Goal: Information Seeking & Learning: Learn about a topic

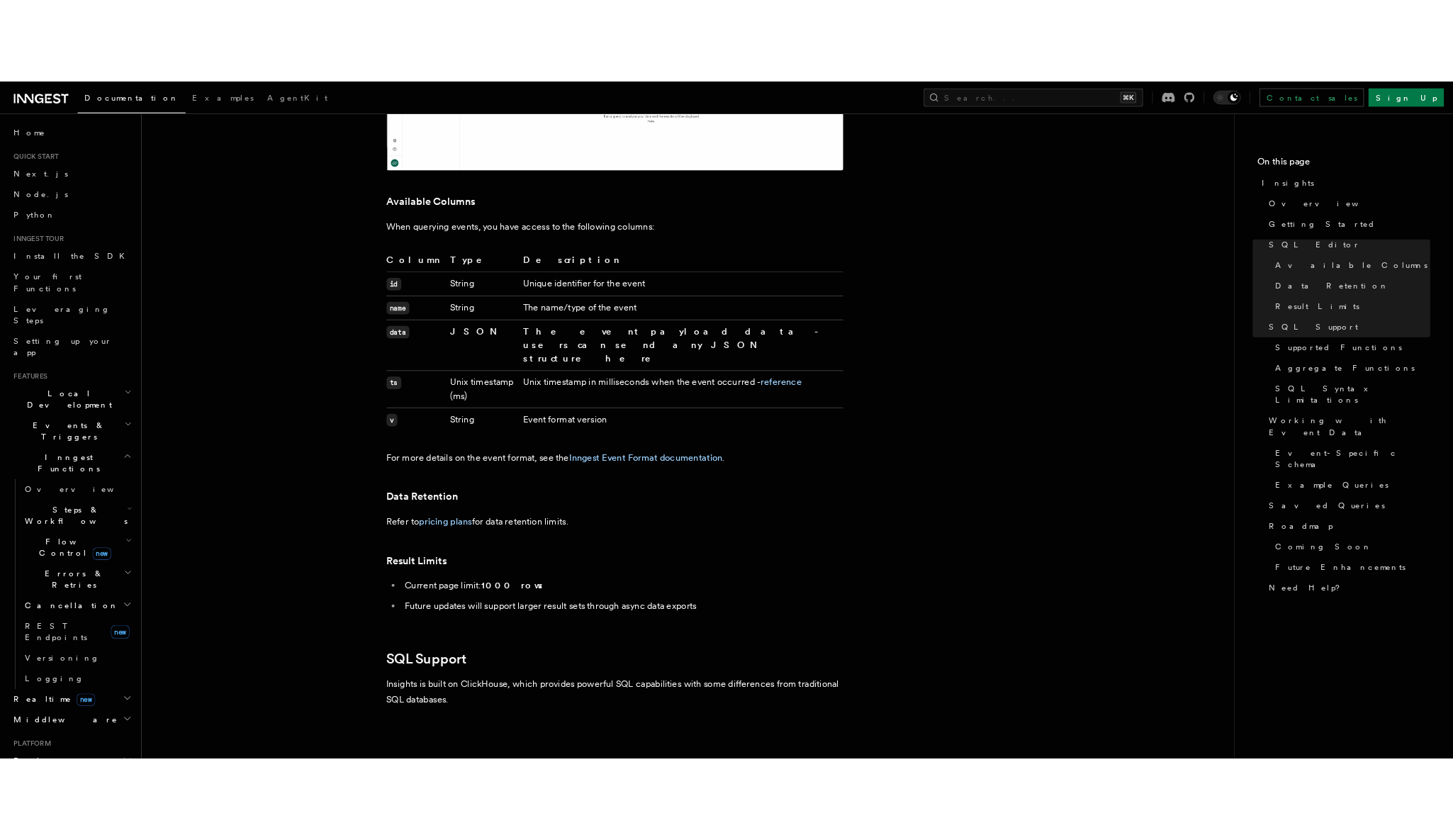
scroll to position [1780, 0]
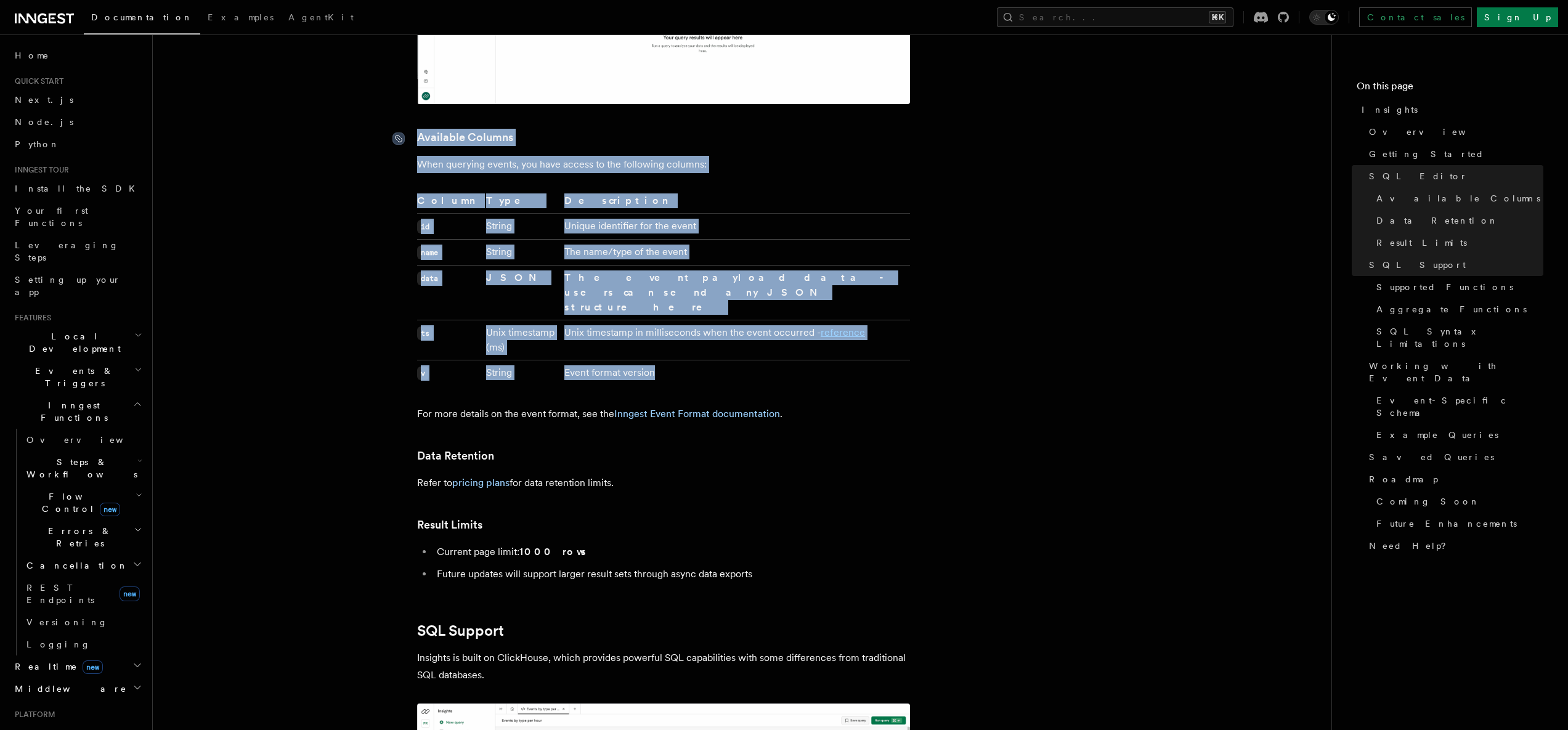
drag, startPoint x: 701, startPoint y: 313, endPoint x: 393, endPoint y: 119, distance: 364.0
copy article "Available Columns When querying events, you have access to the following column…"
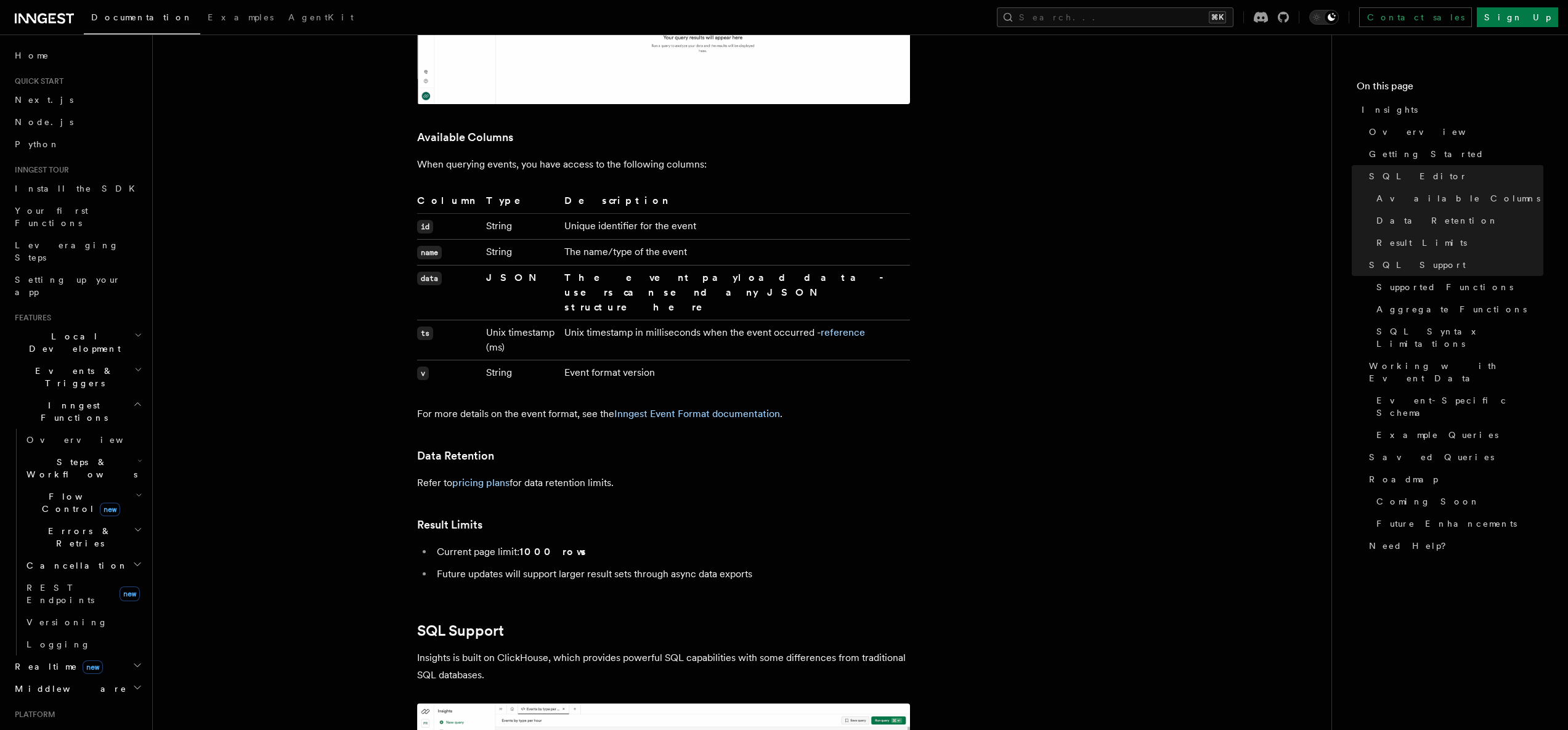
click at [611, 272] on strong "The event payload data - users can send any JSON structure here" at bounding box center [727, 292] width 326 height 41
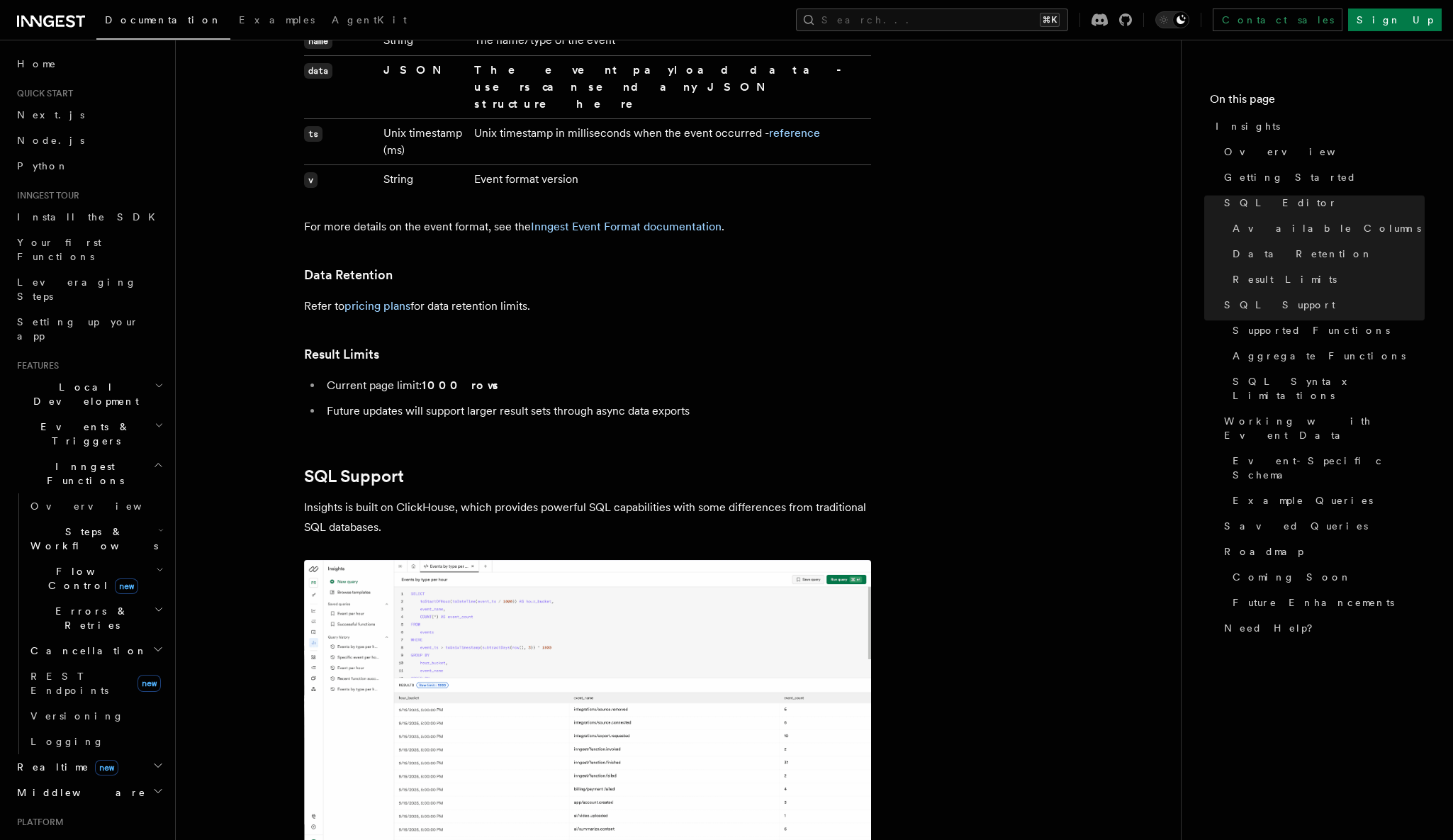
scroll to position [2171, 0]
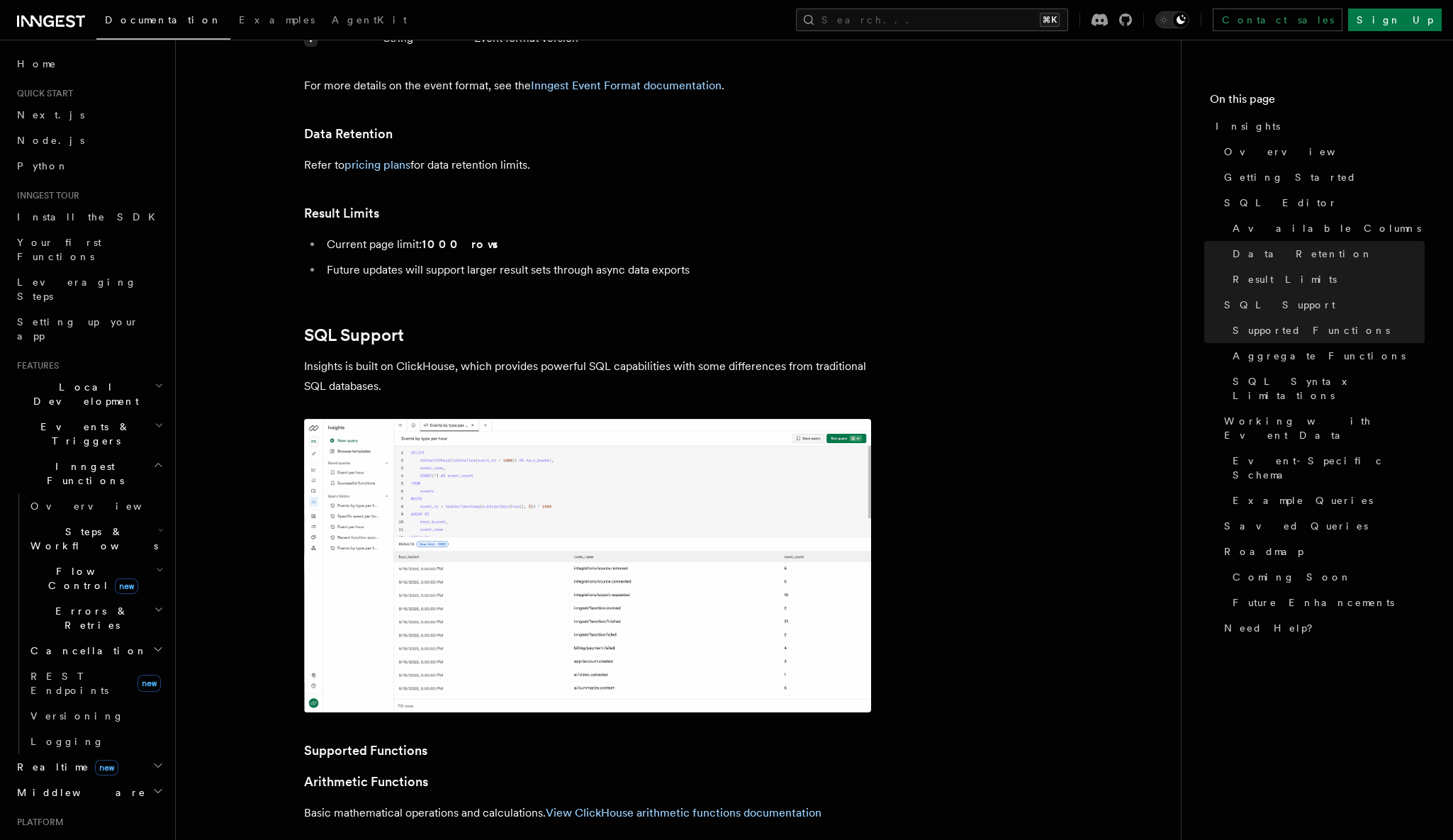
click at [429, 356] on p "Insights is built on ClickHouse, which provides powerful SQL capabilities with …" at bounding box center [587, 376] width 567 height 40
copy p "ClickHouse"
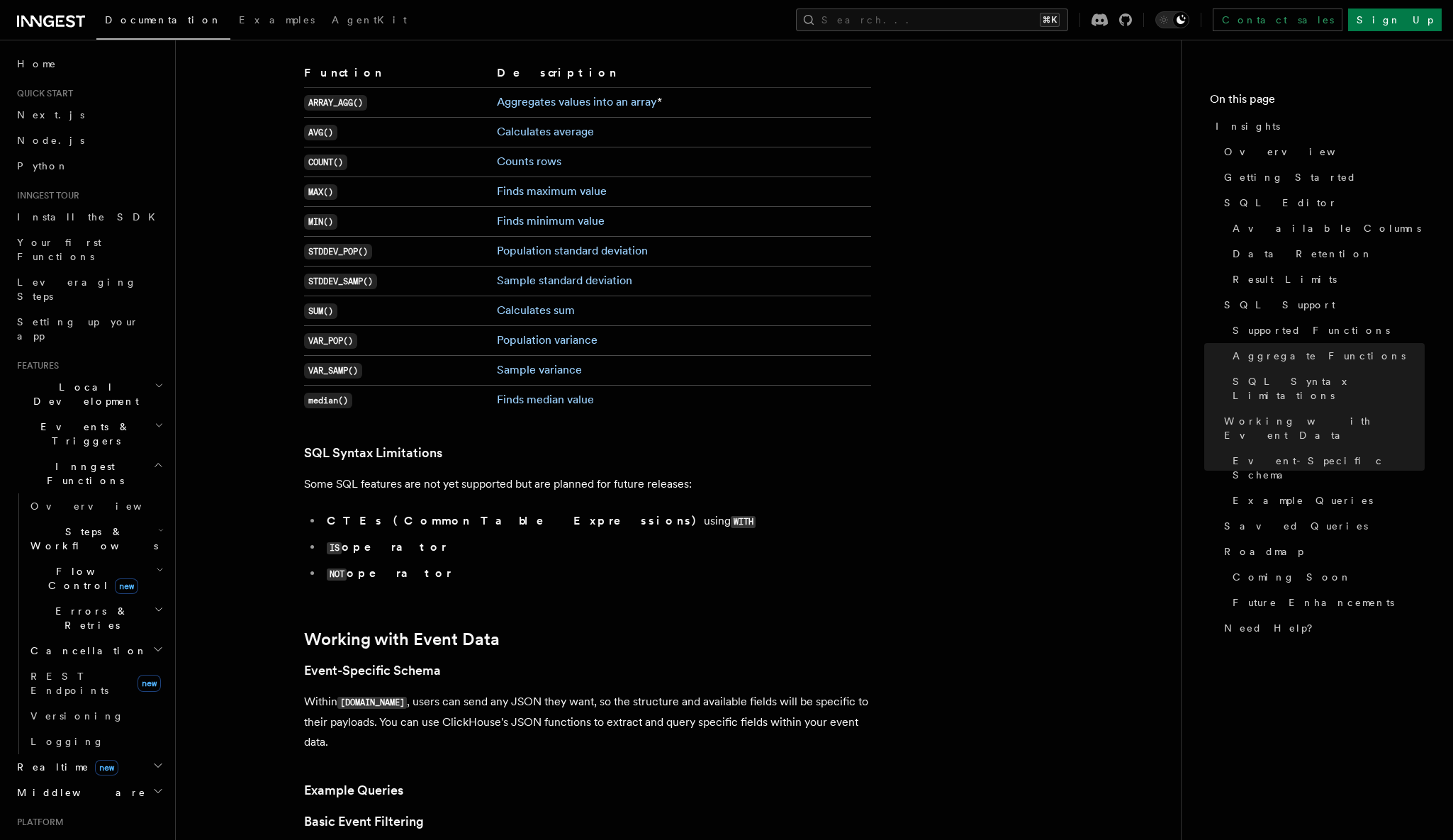
click at [644, 511] on li "CTEs (Common Table Expressions) using WITH" at bounding box center [597, 522] width 548 height 21
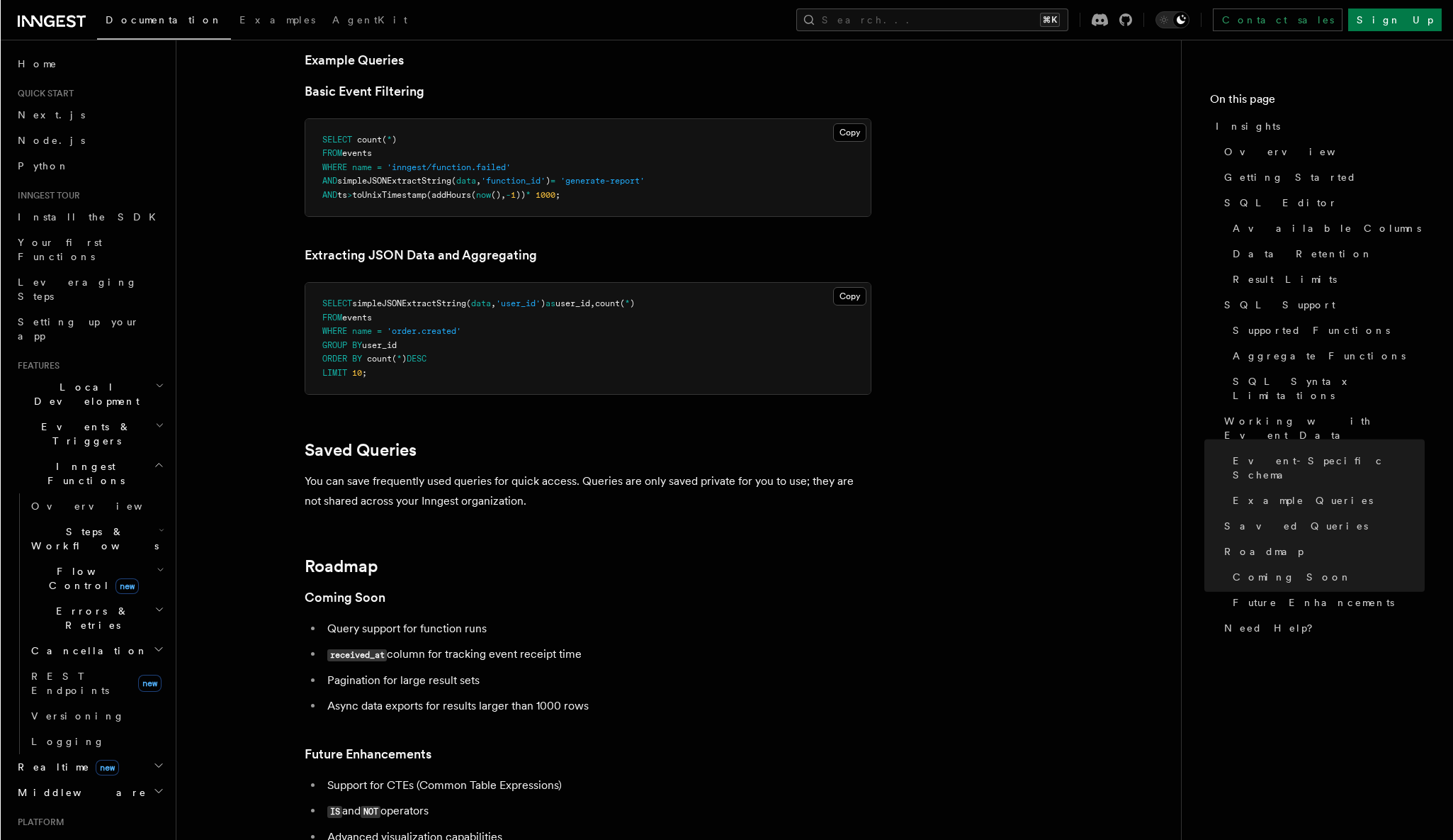
scroll to position [3798, 0]
